Goal: Task Accomplishment & Management: Complete application form

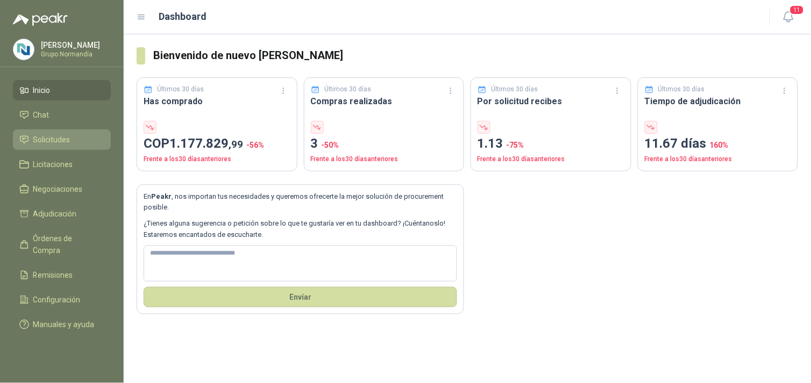
click at [41, 141] on span "Solicitudes" at bounding box center [51, 140] width 37 height 12
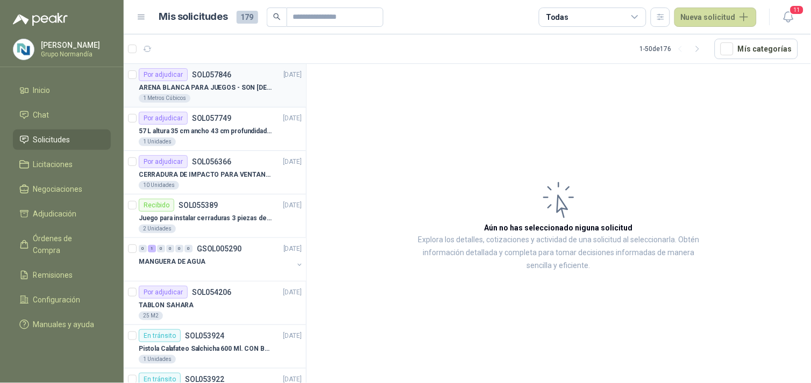
click at [277, 91] on div "ARENA BLANCA PARA JUEGOS - SON [DEMOGRAPHIC_DATA].31 METROS CUBICOS" at bounding box center [220, 87] width 163 height 13
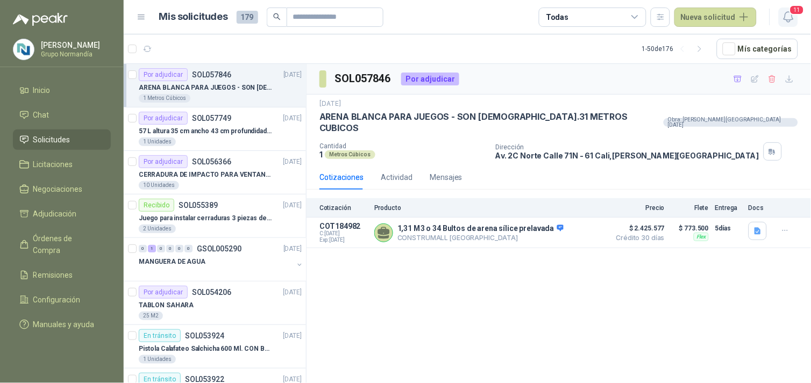
click at [786, 18] on icon "button" at bounding box center [788, 16] width 13 height 13
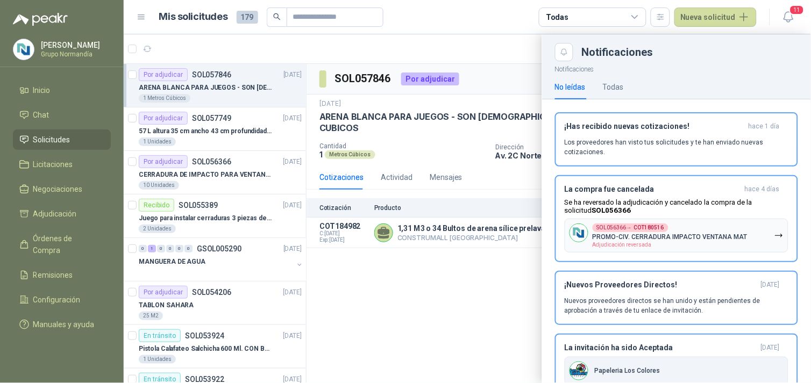
click at [240, 179] on div at bounding box center [467, 208] width 687 height 349
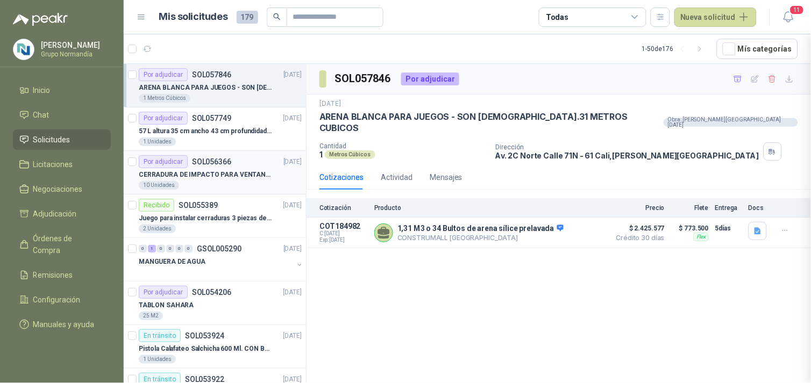
drag, startPoint x: 234, startPoint y: 139, endPoint x: 234, endPoint y: 152, distance: 13.4
click at [239, 166] on div "Por adjudicar SOL056366 [DATE]" at bounding box center [220, 161] width 163 height 13
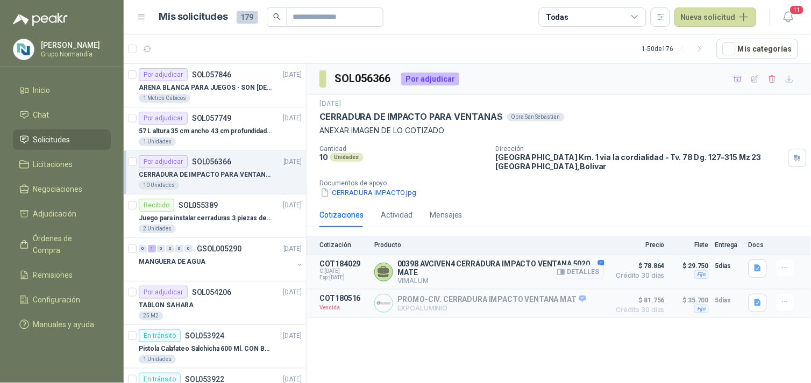
click at [438, 267] on p "00398 AVCIVEN4 CERRADURA IMPACTO VENTANA 5020 MATE" at bounding box center [500, 268] width 207 height 17
click at [562, 274] on icon "button" at bounding box center [561, 272] width 8 height 8
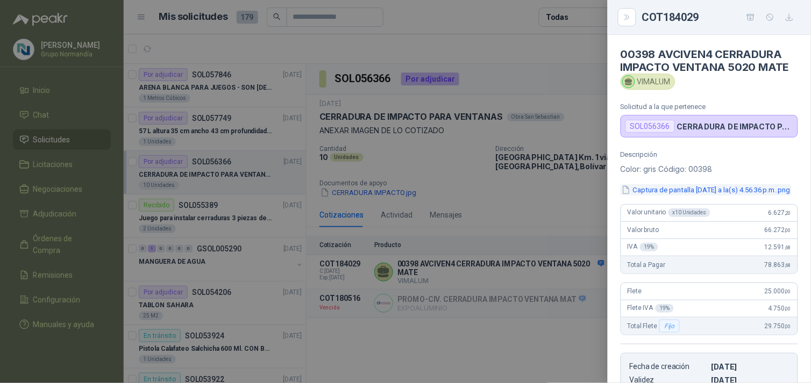
click at [702, 188] on button "Captura de pantalla [DATE] a la(s) 4.56.36 p.m..png" at bounding box center [706, 189] width 171 height 11
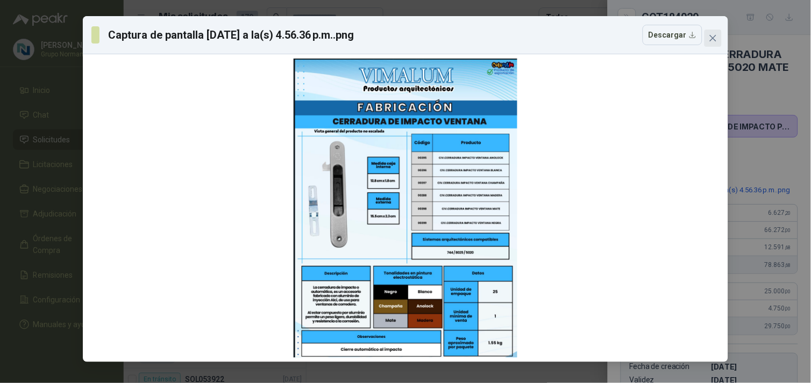
click at [712, 34] on icon "close" at bounding box center [713, 38] width 9 height 9
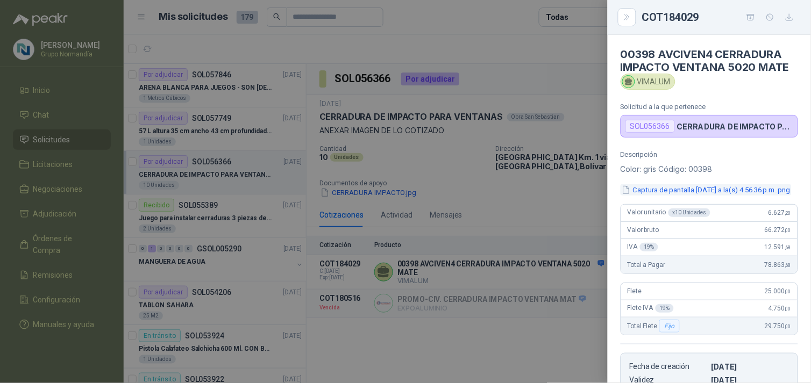
click at [698, 196] on button "Captura de pantalla [DATE] a la(s) 4.56.36 p.m..png" at bounding box center [706, 189] width 171 height 11
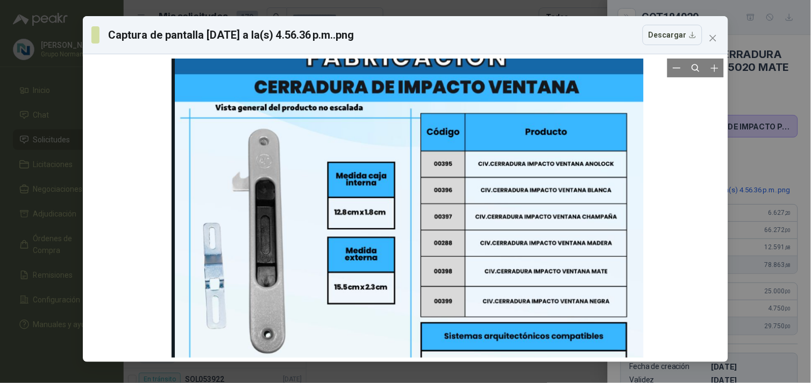
drag, startPoint x: 611, startPoint y: 245, endPoint x: 613, endPoint y: 339, distance: 94.1
click at [613, 339] on div at bounding box center [408, 270] width 472 height 632
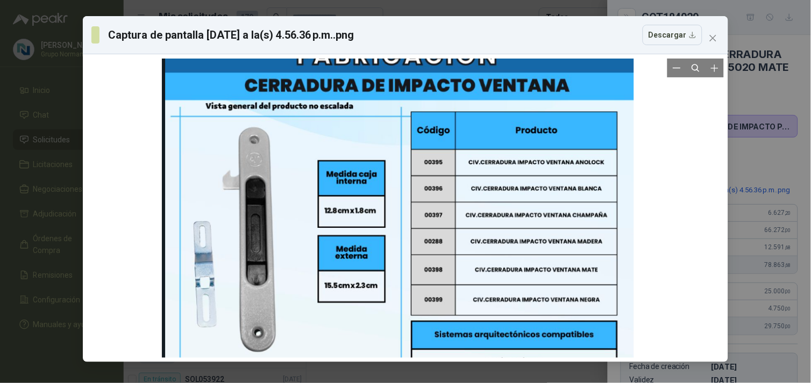
drag, startPoint x: 604, startPoint y: 323, endPoint x: 598, endPoint y: 302, distance: 21.8
click at [598, 302] on div at bounding box center [398, 269] width 472 height 632
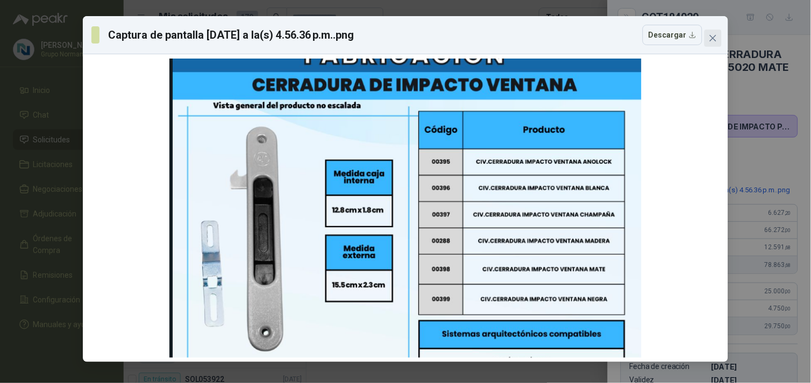
click at [713, 39] on icon "close" at bounding box center [713, 38] width 6 height 6
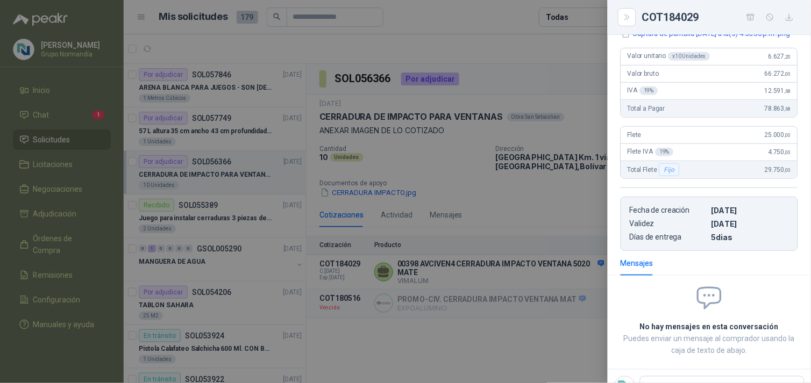
scroll to position [211, 0]
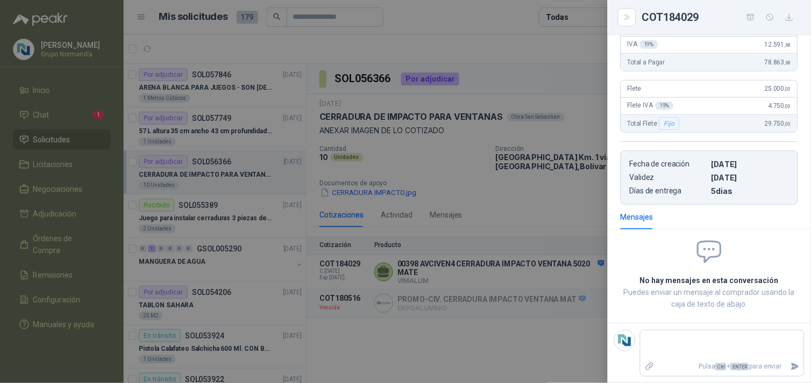
click at [73, 114] on div at bounding box center [405, 191] width 811 height 383
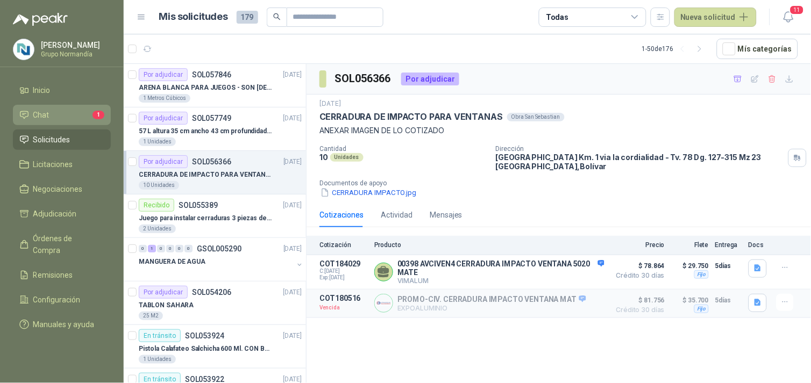
click at [60, 110] on li "Chat 1" at bounding box center [61, 115] width 85 height 12
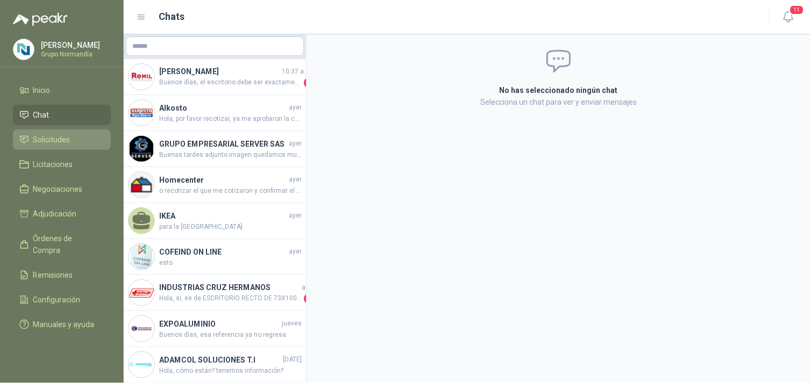
click at [63, 149] on link "Solicitudes" at bounding box center [62, 140] width 98 height 20
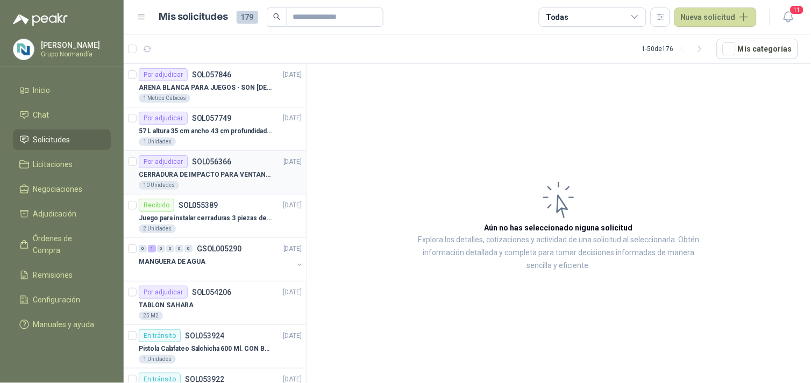
click at [220, 161] on p "SOL056366" at bounding box center [211, 162] width 39 height 8
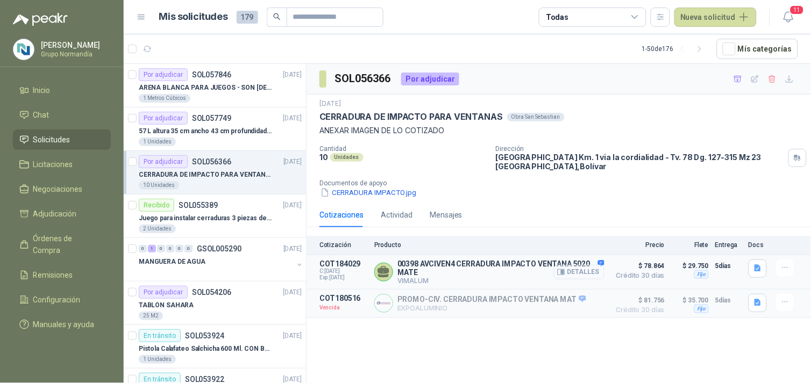
click at [592, 272] on button "Detalles" at bounding box center [579, 272] width 51 height 15
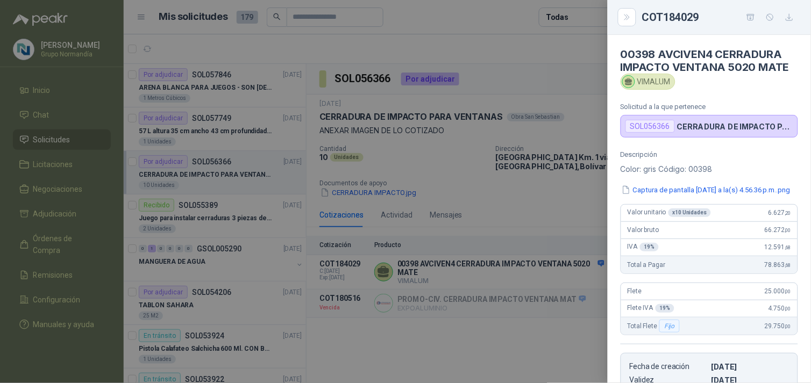
drag, startPoint x: 638, startPoint y: 80, endPoint x: 671, endPoint y: 80, distance: 33.3
click at [671, 80] on div "VIMALUM" at bounding box center [648, 82] width 55 height 16
drag, startPoint x: 637, startPoint y: 81, endPoint x: 671, endPoint y: 81, distance: 33.3
click at [671, 81] on div "VIMALUM" at bounding box center [648, 82] width 55 height 16
copy div "VIMALUM"
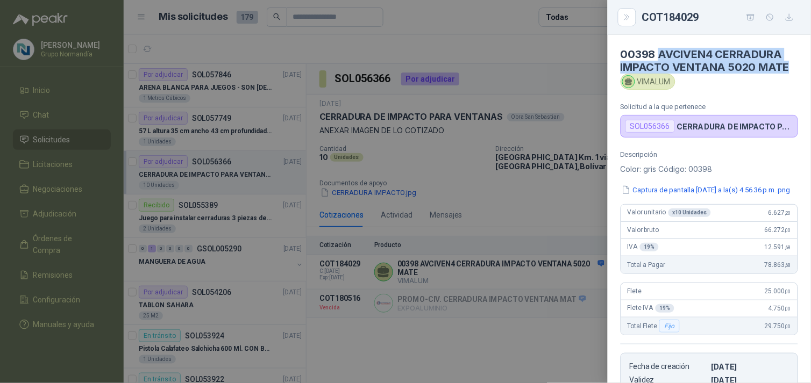
drag, startPoint x: 660, startPoint y: 51, endPoint x: 791, endPoint y: 65, distance: 131.9
click at [791, 65] on article "00398 AVCIVEN4 CERRADURA IMPACTO VENTANA 5020 MATE VIMALUM Solicitud a la que p…" at bounding box center [709, 86] width 203 height 103
copy h4 "AVCIVEN4 CERRADURA IMPACTO VENTANA 5020 MATE"
click at [753, 15] on icon "button" at bounding box center [751, 17] width 8 height 6
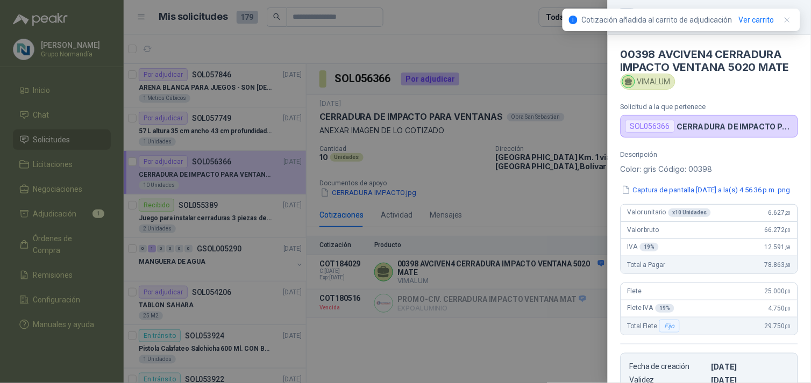
click at [58, 219] on div at bounding box center [405, 191] width 811 height 383
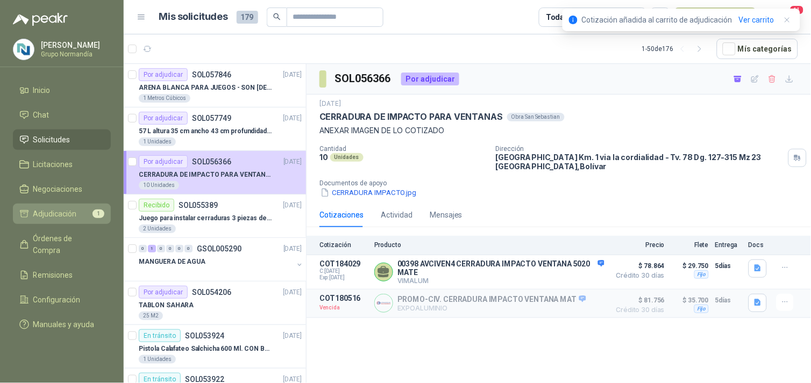
click at [51, 216] on span "Adjudicación" at bounding box center [55, 214] width 44 height 12
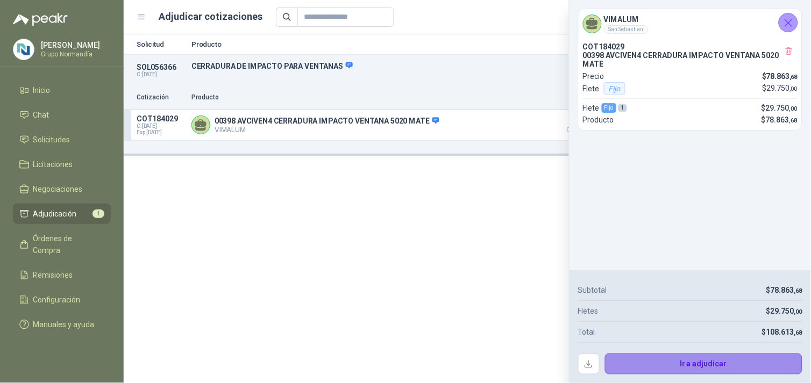
click at [755, 359] on button "Ir a adjudicar" at bounding box center [704, 365] width 198 height 22
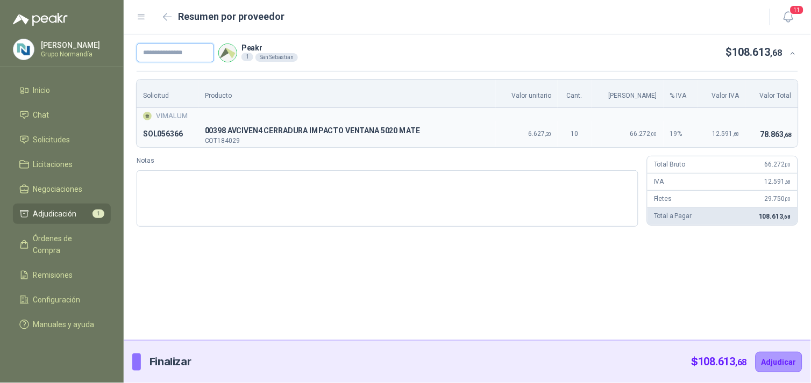
click at [190, 56] on input "text" at bounding box center [175, 52] width 77 height 19
type input "****"
click at [787, 366] on button "Adjudicar" at bounding box center [778, 362] width 47 height 20
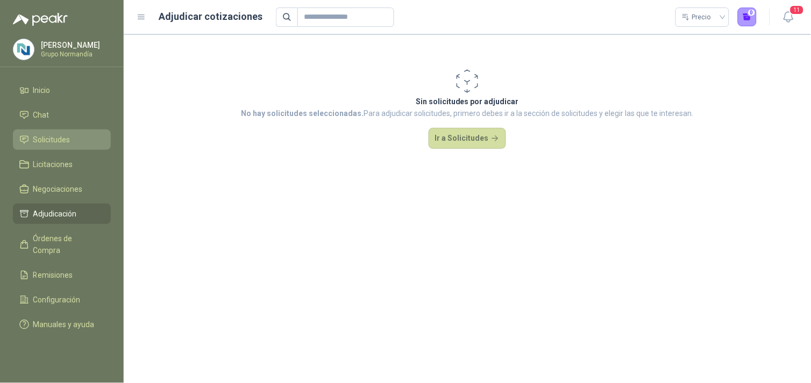
click at [38, 139] on span "Solicitudes" at bounding box center [51, 140] width 37 height 12
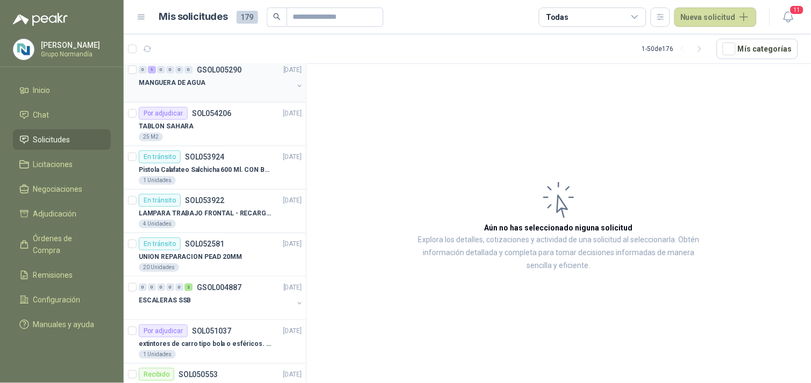
scroll to position [239, 0]
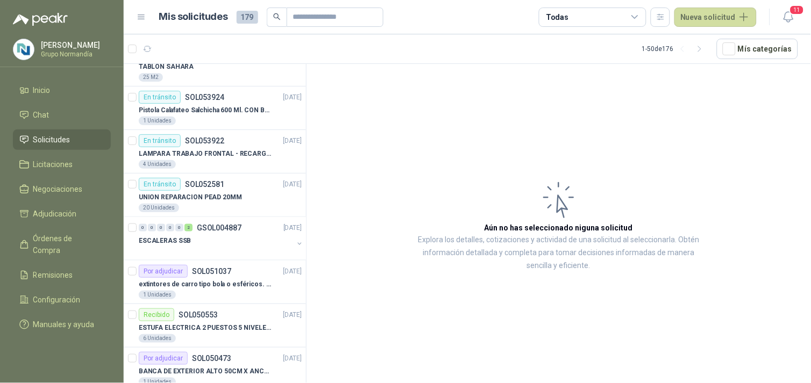
click at [32, 45] on img at bounding box center [23, 49] width 20 height 20
